Goal: Use online tool/utility

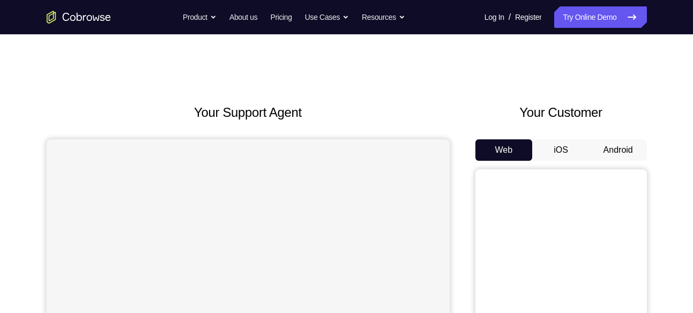
click at [613, 145] on button "Android" at bounding box center [617, 149] width 57 height 21
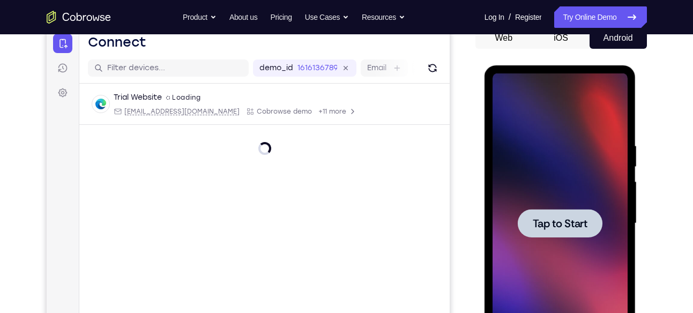
click at [559, 158] on div at bounding box center [559, 223] width 135 height 300
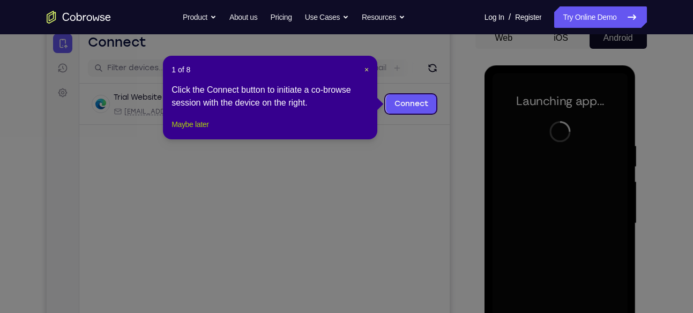
click at [208, 131] on button "Maybe later" at bounding box center [189, 124] width 37 height 13
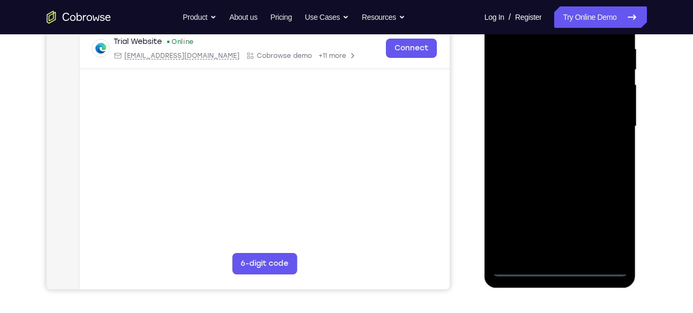
scroll to position [194, 0]
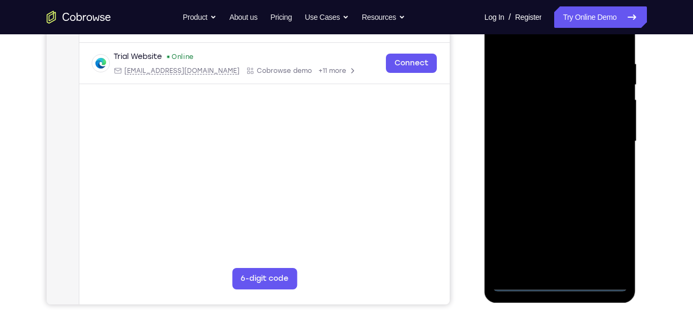
click at [559, 283] on div at bounding box center [559, 141] width 135 height 300
click at [603, 229] on div at bounding box center [559, 141] width 135 height 300
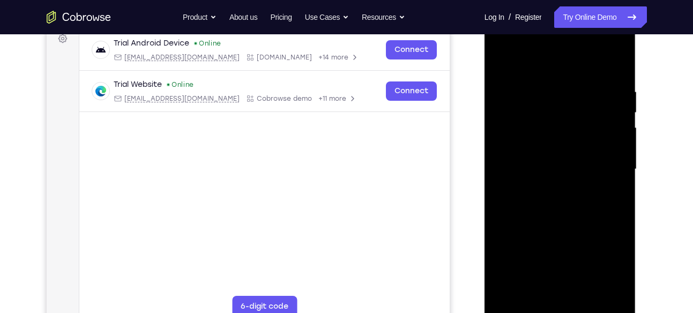
scroll to position [168, 0]
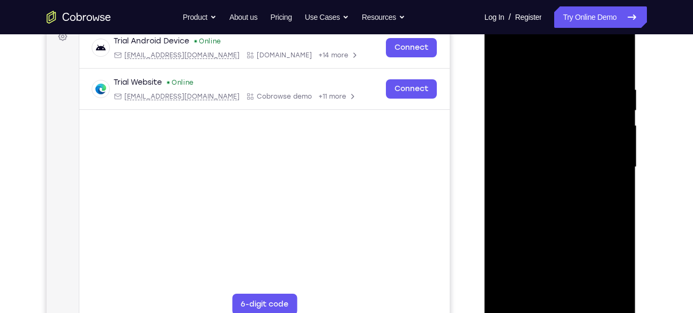
click at [540, 61] on div at bounding box center [559, 167] width 135 height 300
click at [601, 159] on div at bounding box center [559, 167] width 135 height 300
click at [544, 184] on div at bounding box center [559, 167] width 135 height 300
click at [570, 149] on div at bounding box center [559, 167] width 135 height 300
click at [565, 146] on div at bounding box center [559, 167] width 135 height 300
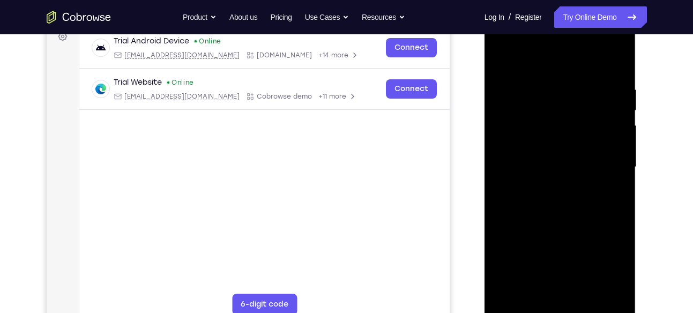
click at [568, 164] on div at bounding box center [559, 167] width 135 height 300
click at [541, 205] on div at bounding box center [559, 167] width 135 height 300
click at [559, 192] on div at bounding box center [559, 167] width 135 height 300
click at [616, 58] on div at bounding box center [559, 167] width 135 height 300
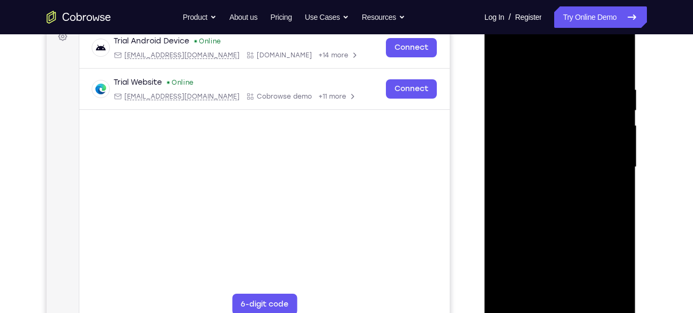
click at [612, 61] on div at bounding box center [559, 167] width 135 height 300
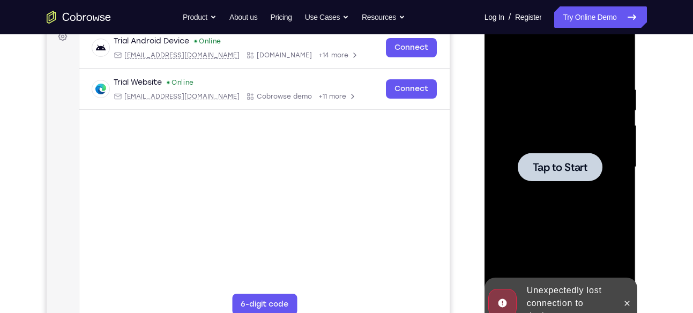
click at [584, 168] on span "Tap to Start" at bounding box center [559, 167] width 55 height 11
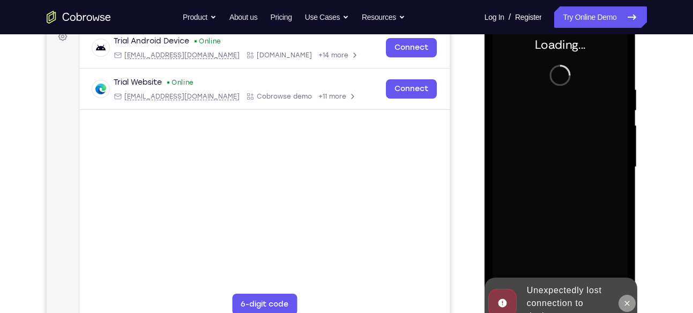
click at [626, 299] on icon at bounding box center [626, 303] width 9 height 9
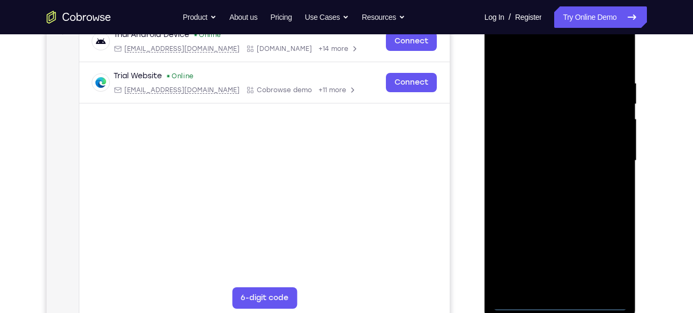
scroll to position [170, 0]
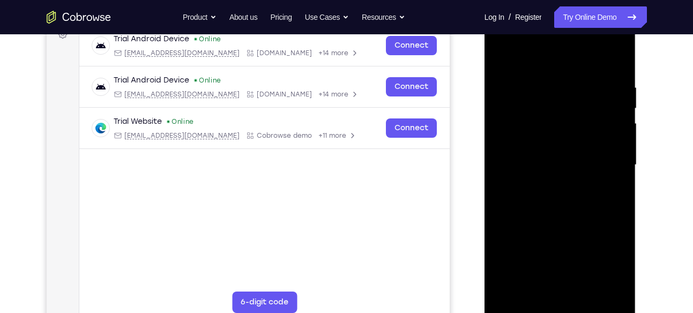
click at [560, 308] on div at bounding box center [559, 165] width 135 height 300
click at [607, 260] on div at bounding box center [559, 165] width 135 height 300
click at [548, 61] on div at bounding box center [559, 165] width 135 height 300
click at [604, 158] on div at bounding box center [559, 165] width 135 height 300
click at [552, 184] on div at bounding box center [559, 165] width 135 height 300
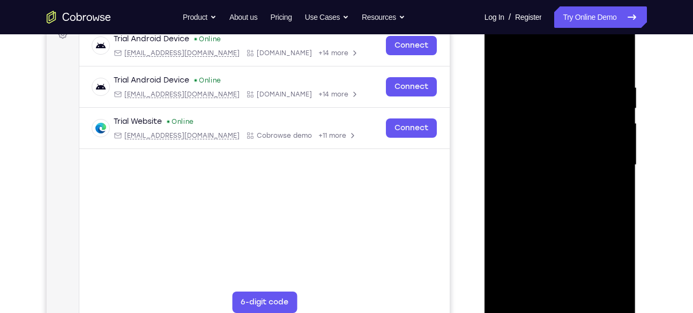
click at [560, 142] on div at bounding box center [559, 165] width 135 height 300
click at [555, 157] on div at bounding box center [559, 165] width 135 height 300
click at [573, 126] on div at bounding box center [559, 165] width 135 height 300
click at [583, 291] on div at bounding box center [559, 165] width 135 height 300
click at [575, 223] on div at bounding box center [559, 165] width 135 height 300
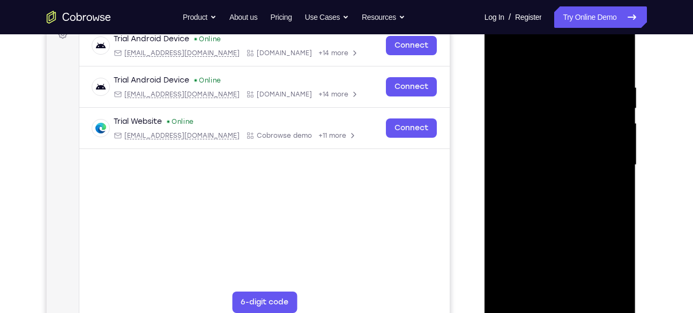
click at [545, 136] on div at bounding box center [559, 165] width 135 height 300
click at [521, 285] on div at bounding box center [559, 165] width 135 height 300
click at [501, 57] on div at bounding box center [559, 165] width 135 height 300
click at [530, 157] on div at bounding box center [559, 165] width 135 height 300
click at [526, 287] on div at bounding box center [559, 165] width 135 height 300
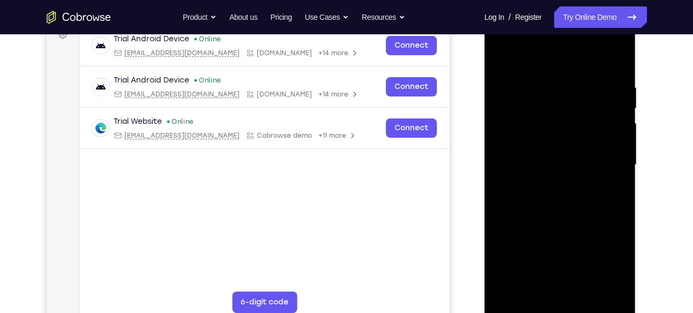
click at [526, 287] on div at bounding box center [559, 165] width 135 height 300
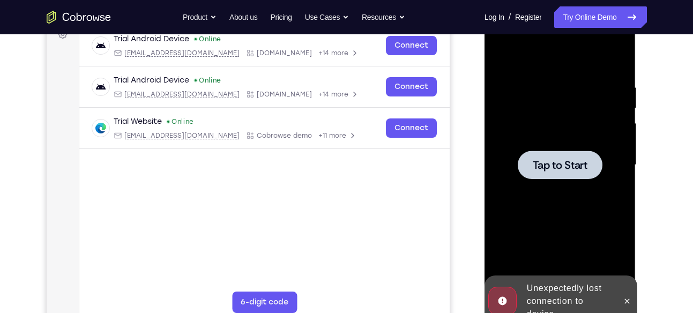
click at [568, 183] on div at bounding box center [559, 165] width 135 height 300
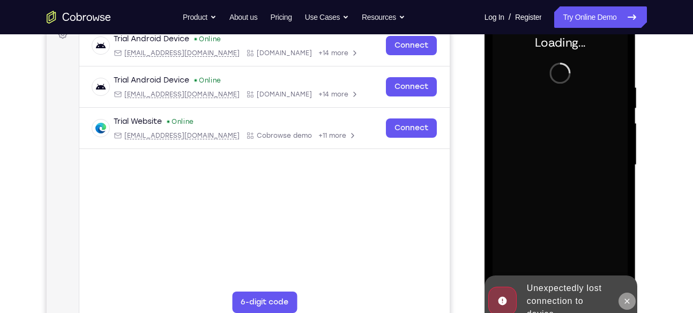
click at [627, 294] on button at bounding box center [626, 300] width 17 height 17
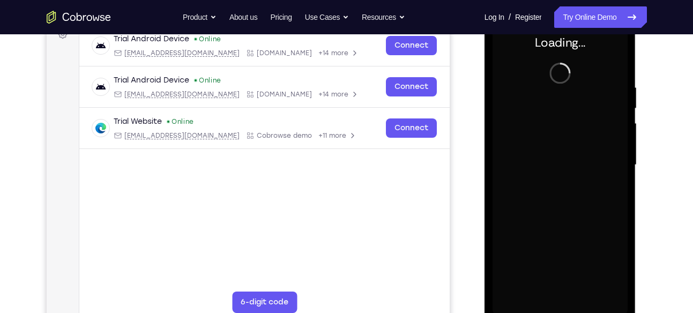
click at [627, 294] on div "Online web based iOS Simulators and Android Emulators. Run iPhone, iPad, Mobile…" at bounding box center [560, 167] width 153 height 321
click at [567, 122] on div at bounding box center [559, 165] width 135 height 300
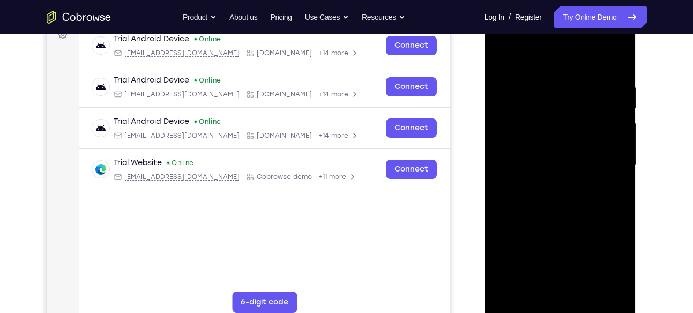
click at [556, 305] on div at bounding box center [559, 165] width 135 height 300
click at [603, 258] on div at bounding box center [559, 165] width 135 height 300
click at [553, 63] on div at bounding box center [559, 165] width 135 height 300
click at [604, 155] on div at bounding box center [559, 165] width 135 height 300
click at [548, 182] on div at bounding box center [559, 165] width 135 height 300
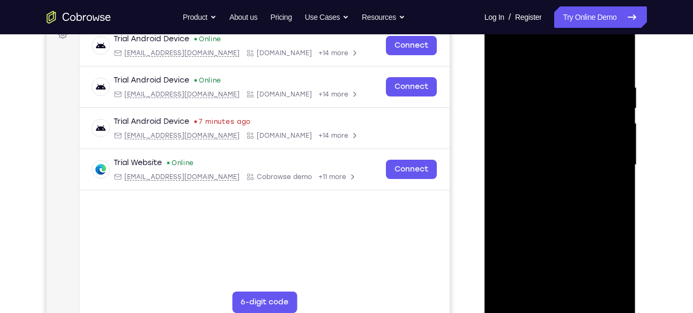
click at [566, 153] on div at bounding box center [559, 165] width 135 height 300
click at [554, 141] on div at bounding box center [559, 165] width 135 height 300
click at [560, 162] on div at bounding box center [559, 165] width 135 height 300
click at [563, 203] on div at bounding box center [559, 165] width 135 height 300
click at [572, 195] on div at bounding box center [559, 165] width 135 height 300
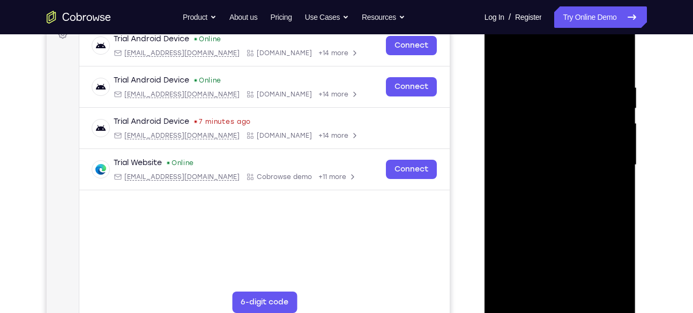
click at [583, 289] on div at bounding box center [559, 165] width 135 height 300
click at [557, 221] on div at bounding box center [559, 165] width 135 height 300
click at [541, 160] on div at bounding box center [559, 165] width 135 height 300
click at [533, 282] on div at bounding box center [559, 165] width 135 height 300
click at [501, 58] on div at bounding box center [559, 165] width 135 height 300
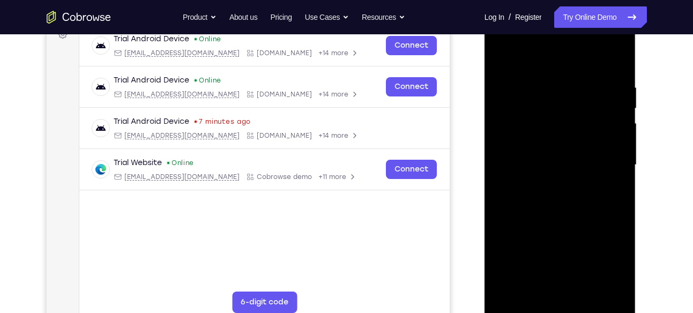
click at [501, 52] on div at bounding box center [559, 165] width 135 height 300
click at [536, 77] on div at bounding box center [559, 165] width 135 height 300
click at [613, 285] on div at bounding box center [559, 165] width 135 height 300
click at [614, 210] on div at bounding box center [559, 165] width 135 height 300
click at [614, 176] on div at bounding box center [559, 165] width 135 height 300
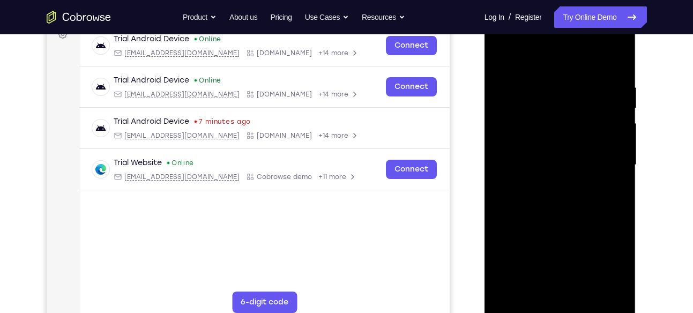
click at [614, 176] on div at bounding box center [559, 165] width 135 height 300
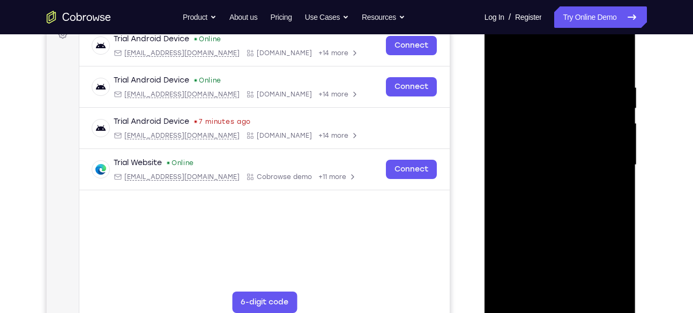
click at [614, 176] on div at bounding box center [559, 165] width 135 height 300
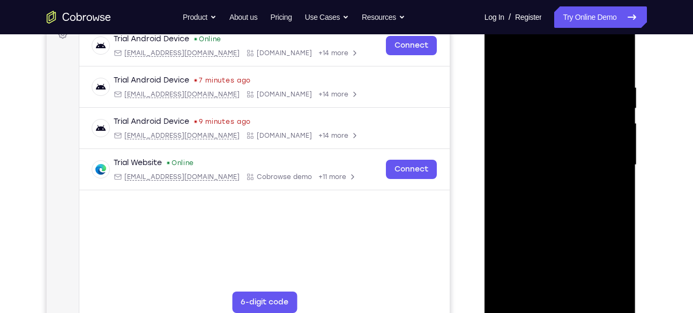
click at [614, 176] on div at bounding box center [559, 165] width 135 height 300
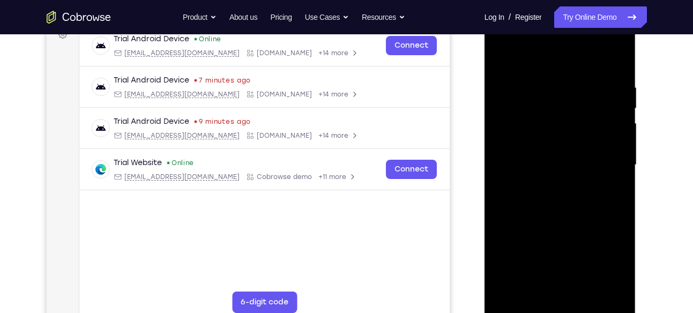
click at [614, 176] on div at bounding box center [559, 165] width 135 height 300
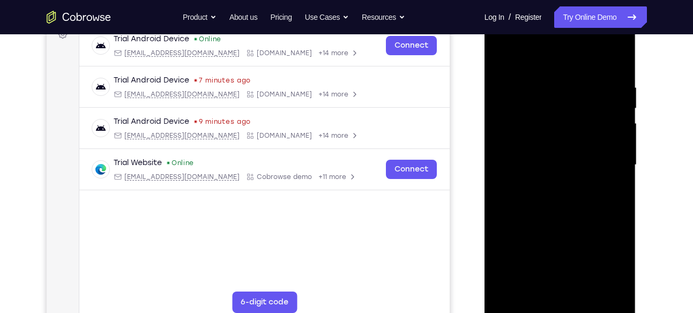
click at [614, 176] on div at bounding box center [559, 165] width 135 height 300
click at [616, 60] on div at bounding box center [559, 165] width 135 height 300
click at [609, 291] on div at bounding box center [559, 165] width 135 height 300
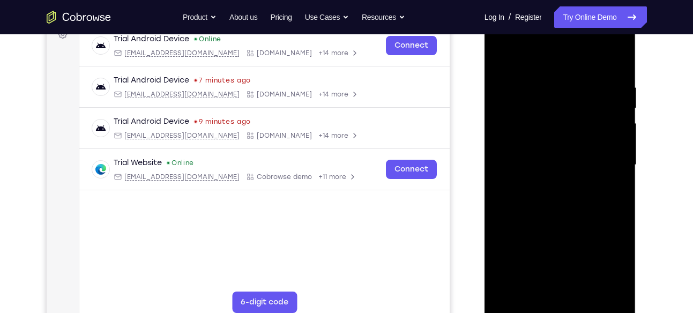
drag, startPoint x: 559, startPoint y: 224, endPoint x: 567, endPoint y: 115, distance: 109.6
click at [567, 115] on div at bounding box center [559, 165] width 135 height 300
drag, startPoint x: 565, startPoint y: 213, endPoint x: 567, endPoint y: 111, distance: 101.2
click at [567, 111] on div at bounding box center [559, 165] width 135 height 300
click at [553, 201] on div at bounding box center [559, 165] width 135 height 300
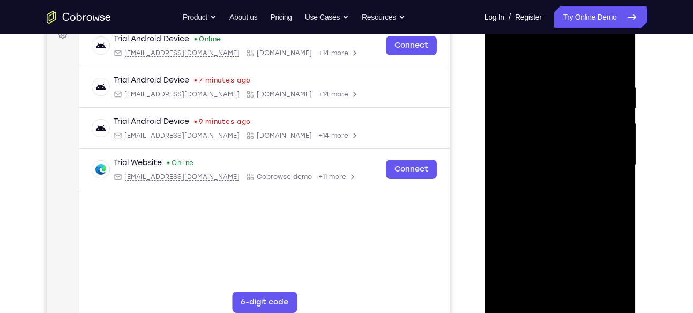
click at [618, 108] on div at bounding box center [559, 165] width 135 height 300
drag, startPoint x: 596, startPoint y: 102, endPoint x: 604, endPoint y: 177, distance: 76.0
click at [604, 177] on div at bounding box center [559, 165] width 135 height 300
click at [619, 167] on div at bounding box center [559, 165] width 135 height 300
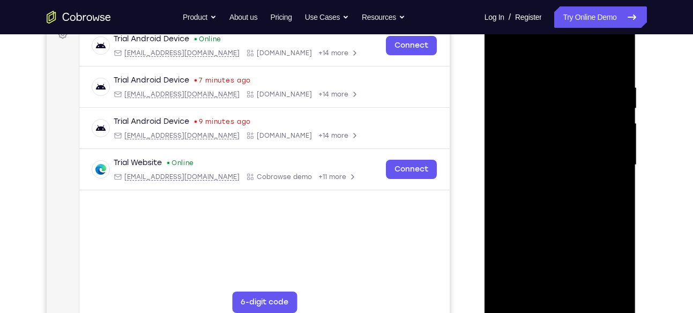
click at [619, 167] on div at bounding box center [559, 165] width 135 height 300
click at [499, 165] on div at bounding box center [559, 165] width 135 height 300
click at [618, 166] on div at bounding box center [559, 165] width 135 height 300
click at [499, 162] on div at bounding box center [559, 165] width 135 height 300
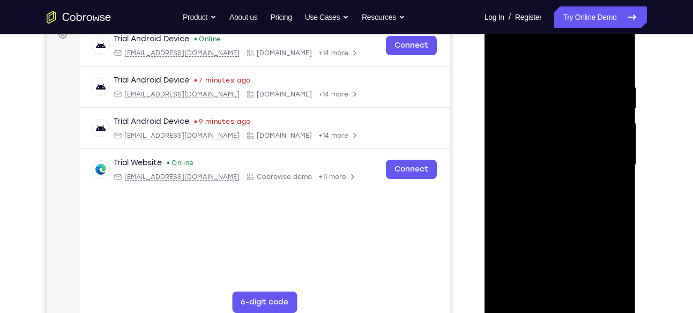
click at [499, 162] on div at bounding box center [559, 165] width 135 height 300
click at [503, 56] on div at bounding box center [559, 165] width 135 height 300
drag, startPoint x: 545, startPoint y: 206, endPoint x: 540, endPoint y: 131, distance: 74.6
click at [540, 131] on div at bounding box center [559, 165] width 135 height 300
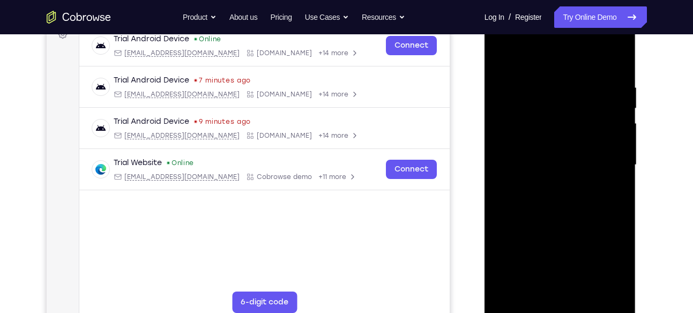
click at [522, 194] on div at bounding box center [559, 165] width 135 height 300
drag, startPoint x: 567, startPoint y: 117, endPoint x: 575, endPoint y: 163, distance: 46.8
click at [575, 163] on div at bounding box center [559, 165] width 135 height 300
click at [619, 163] on div at bounding box center [559, 165] width 135 height 300
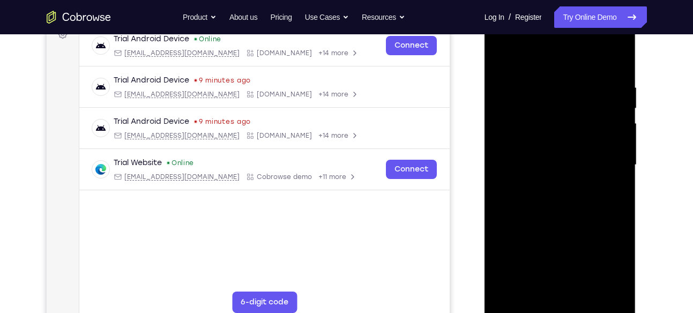
click at [617, 167] on div at bounding box center [559, 165] width 135 height 300
drag, startPoint x: 620, startPoint y: 165, endPoint x: 626, endPoint y: 165, distance: 5.9
click at [626, 165] on div at bounding box center [559, 165] width 135 height 300
click at [621, 163] on div at bounding box center [559, 165] width 135 height 300
click at [503, 61] on div at bounding box center [559, 165] width 135 height 300
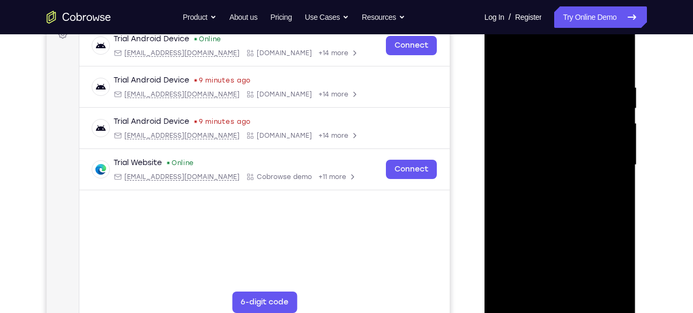
click at [570, 212] on div at bounding box center [559, 165] width 135 height 300
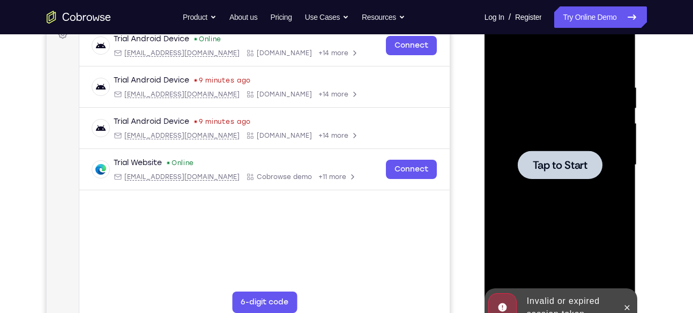
click at [554, 166] on span "Tap to Start" at bounding box center [559, 165] width 55 height 11
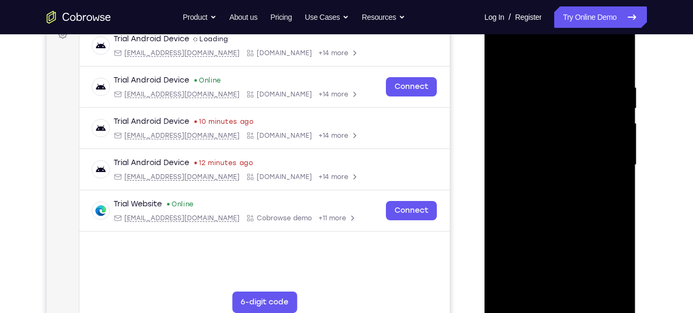
click at [558, 305] on div at bounding box center [559, 165] width 135 height 300
click at [604, 262] on div at bounding box center [559, 165] width 135 height 300
click at [559, 65] on div at bounding box center [559, 165] width 135 height 300
click at [606, 162] on div at bounding box center [559, 165] width 135 height 300
click at [547, 290] on div at bounding box center [559, 165] width 135 height 300
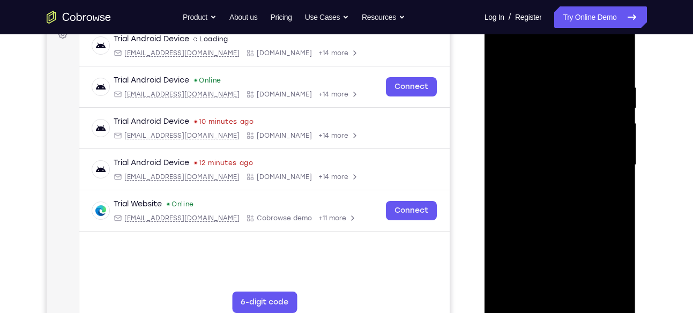
click at [558, 142] on div at bounding box center [559, 165] width 135 height 300
click at [520, 142] on div at bounding box center [559, 165] width 135 height 300
click at [528, 154] on div at bounding box center [559, 165] width 135 height 300
click at [536, 157] on div at bounding box center [559, 165] width 135 height 300
click at [571, 128] on div at bounding box center [559, 165] width 135 height 300
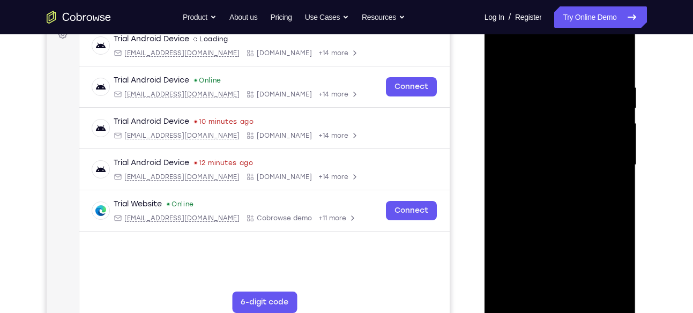
click at [619, 288] on div at bounding box center [559, 165] width 135 height 300
click at [550, 85] on div at bounding box center [559, 165] width 135 height 300
click at [624, 136] on div at bounding box center [559, 165] width 135 height 300
drag, startPoint x: 624, startPoint y: 136, endPoint x: 538, endPoint y: 149, distance: 87.2
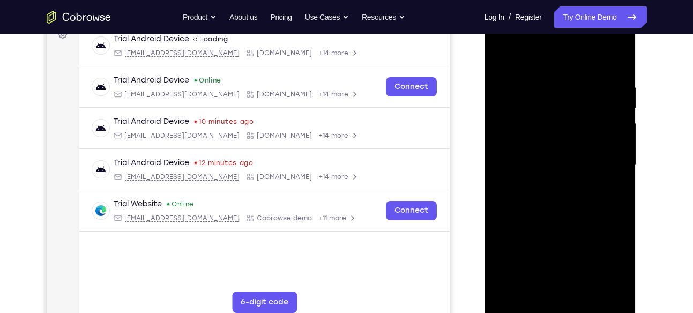
click at [538, 149] on div at bounding box center [559, 165] width 135 height 300
click at [604, 139] on div at bounding box center [559, 165] width 135 height 300
click at [609, 138] on div at bounding box center [559, 165] width 135 height 300
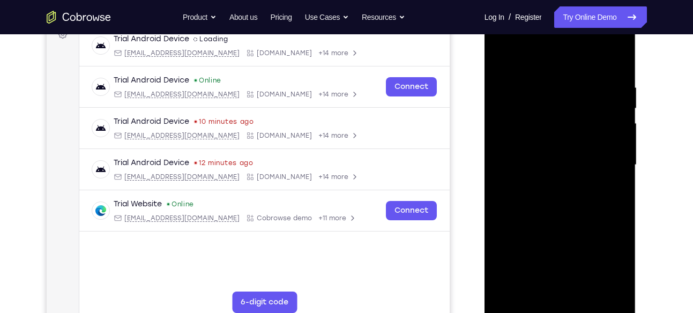
click at [618, 116] on div at bounding box center [559, 165] width 135 height 300
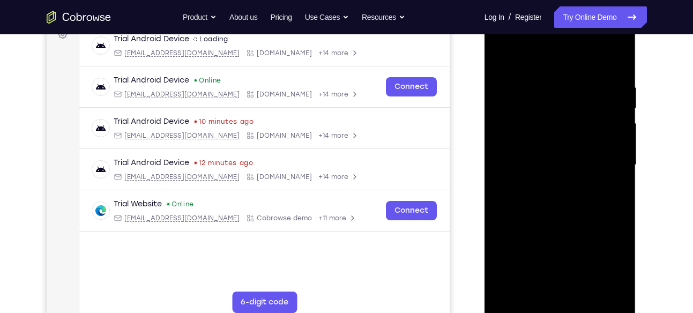
click at [618, 116] on div at bounding box center [559, 165] width 135 height 300
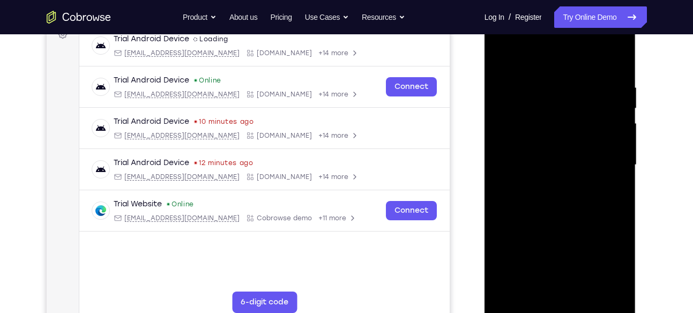
click at [575, 235] on div at bounding box center [559, 165] width 135 height 300
click at [585, 289] on div at bounding box center [559, 165] width 135 height 300
click at [589, 225] on div at bounding box center [559, 165] width 135 height 300
click at [507, 55] on div at bounding box center [559, 165] width 135 height 300
click at [586, 288] on div at bounding box center [559, 165] width 135 height 300
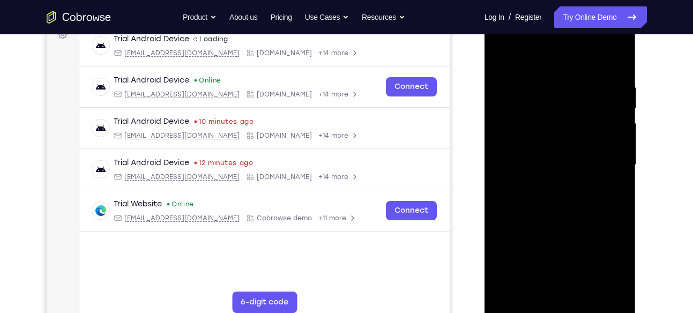
click at [522, 304] on div at bounding box center [559, 165] width 135 height 300
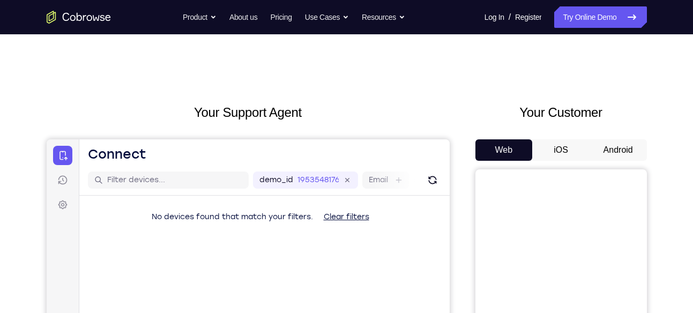
click at [624, 145] on button "Android" at bounding box center [617, 149] width 57 height 21
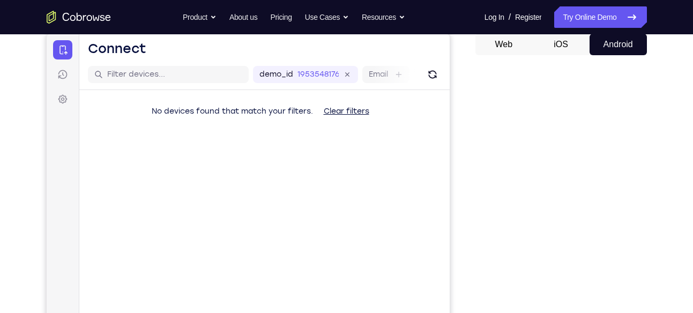
scroll to position [101, 0]
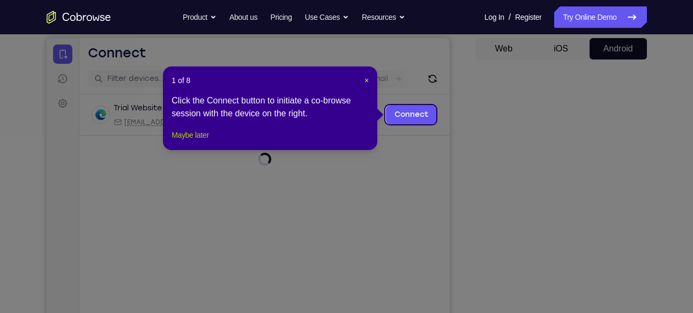
click at [208, 141] on button "Maybe later" at bounding box center [189, 135] width 37 height 13
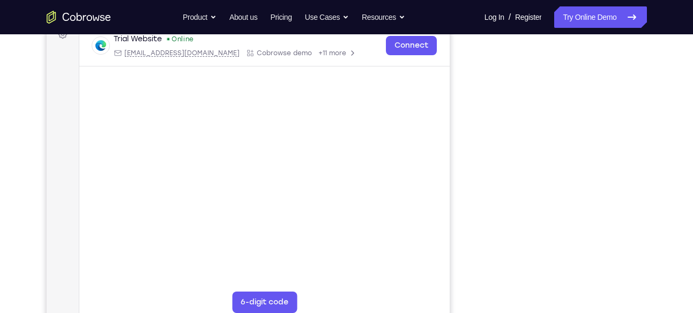
scroll to position [181, 0]
